Goal: Information Seeking & Learning: Find specific fact

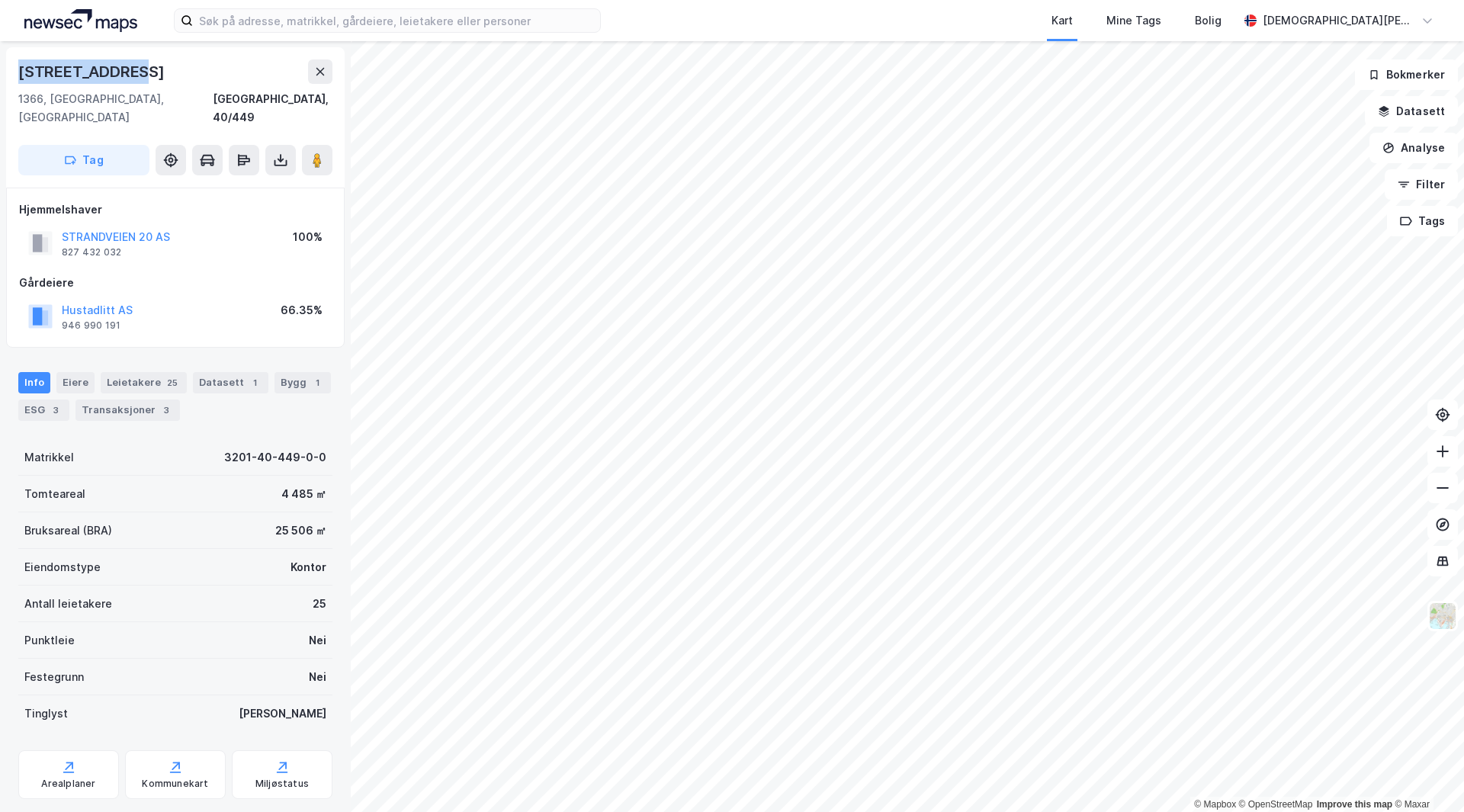
drag, startPoint x: 137, startPoint y: 77, endPoint x: 7, endPoint y: 74, distance: 130.0
click at [7, 74] on div "[STREET_ADDRESS]" at bounding box center [174, 117] width 338 height 140
copy div "[STREET_ADDRESS]"
